Goal: Task Accomplishment & Management: Manage account settings

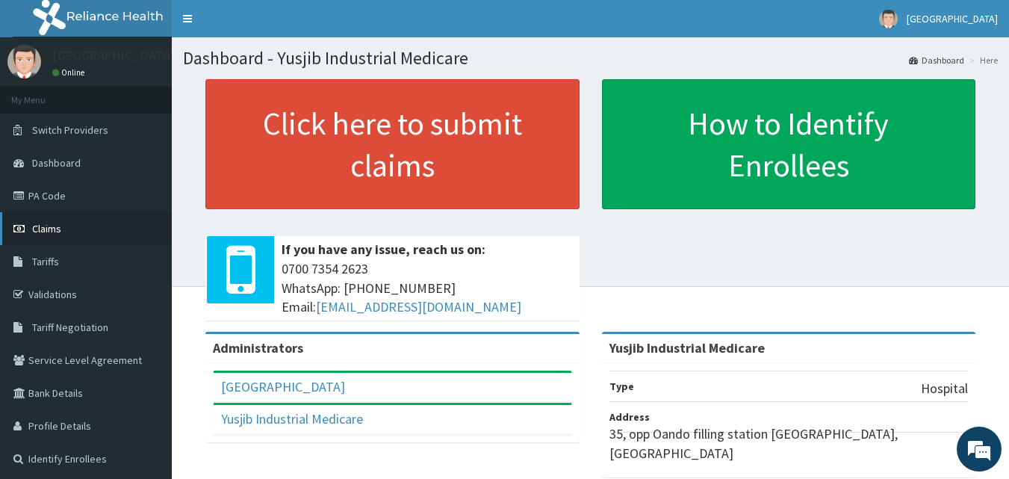
click at [40, 230] on span "Claims" at bounding box center [46, 228] width 29 height 13
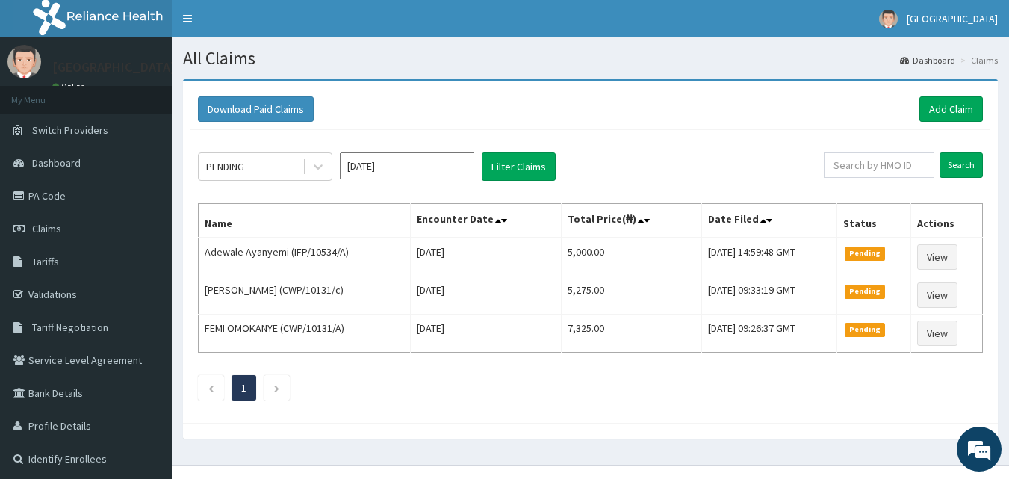
click at [803, 104] on div "Download Paid Claims Add Claim" at bounding box center [590, 108] width 785 height 25
drag, startPoint x: 803, startPoint y: 104, endPoint x: 775, endPoint y: 109, distance: 28.1
click at [775, 109] on div "Download Paid Claims Add Claim" at bounding box center [590, 108] width 785 height 25
